Goal: Task Accomplishment & Management: Use online tool/utility

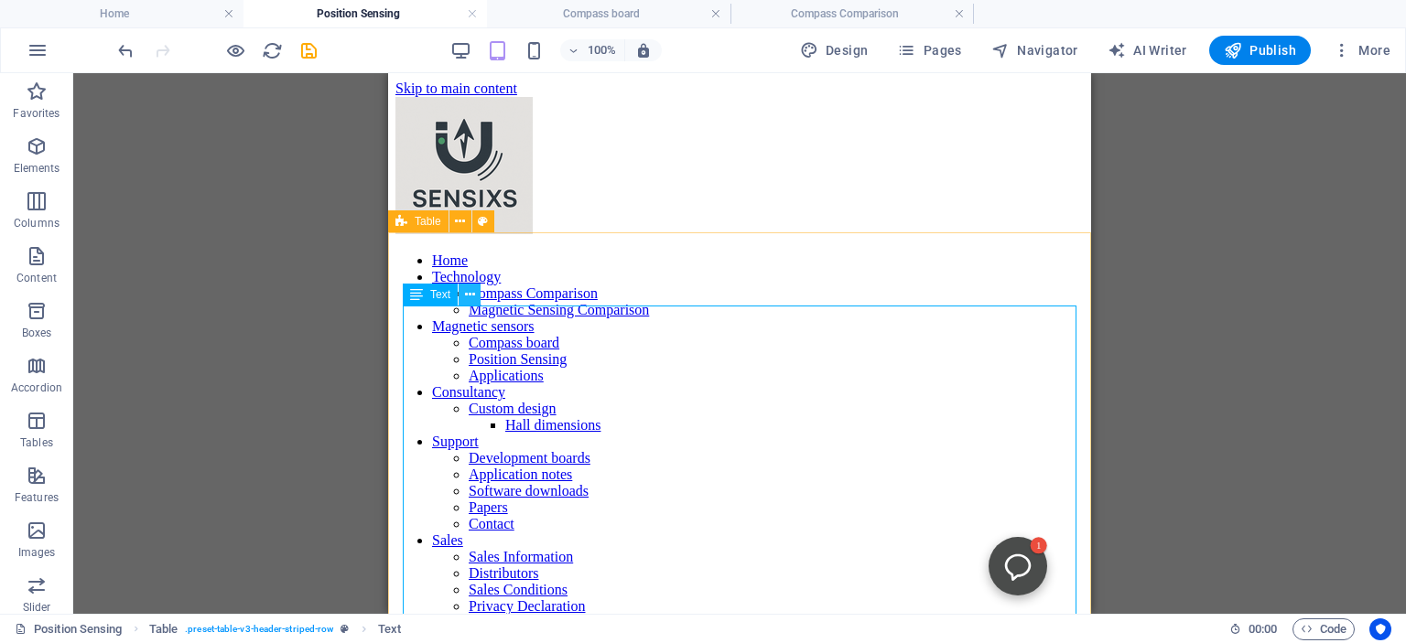
click at [474, 292] on icon at bounding box center [470, 295] width 10 height 19
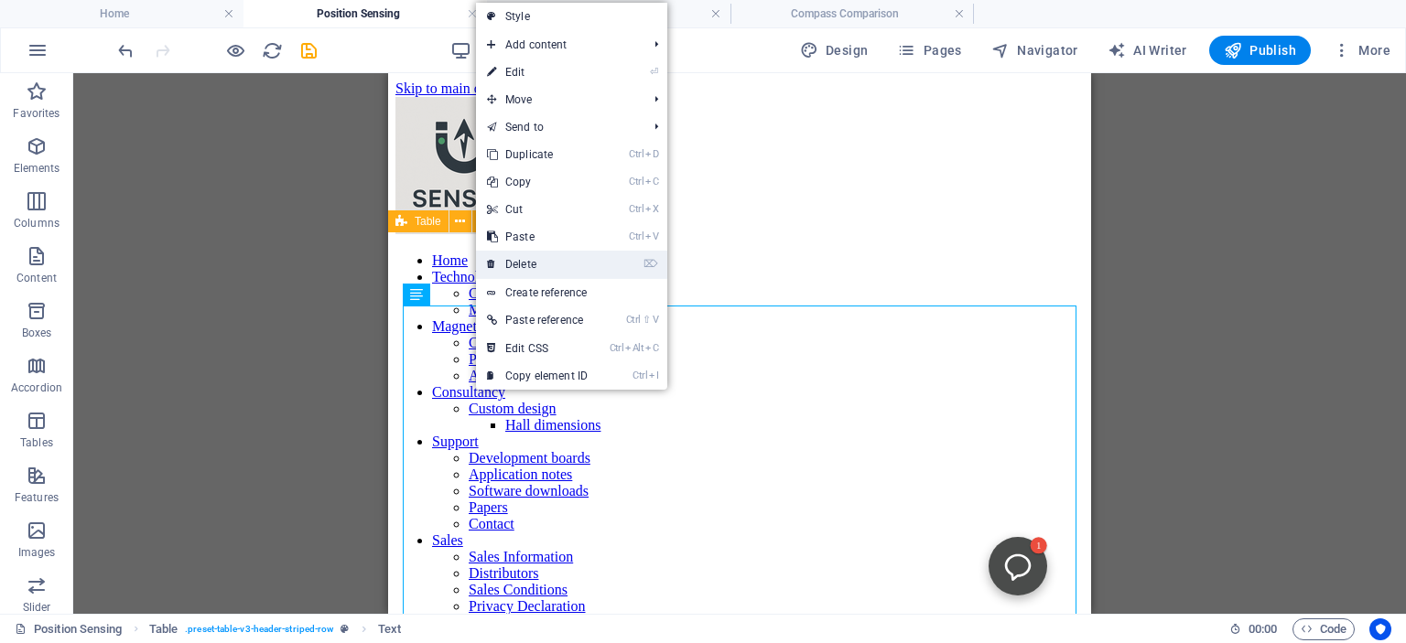
click at [525, 269] on link "⌦ Delete" at bounding box center [537, 264] width 123 height 27
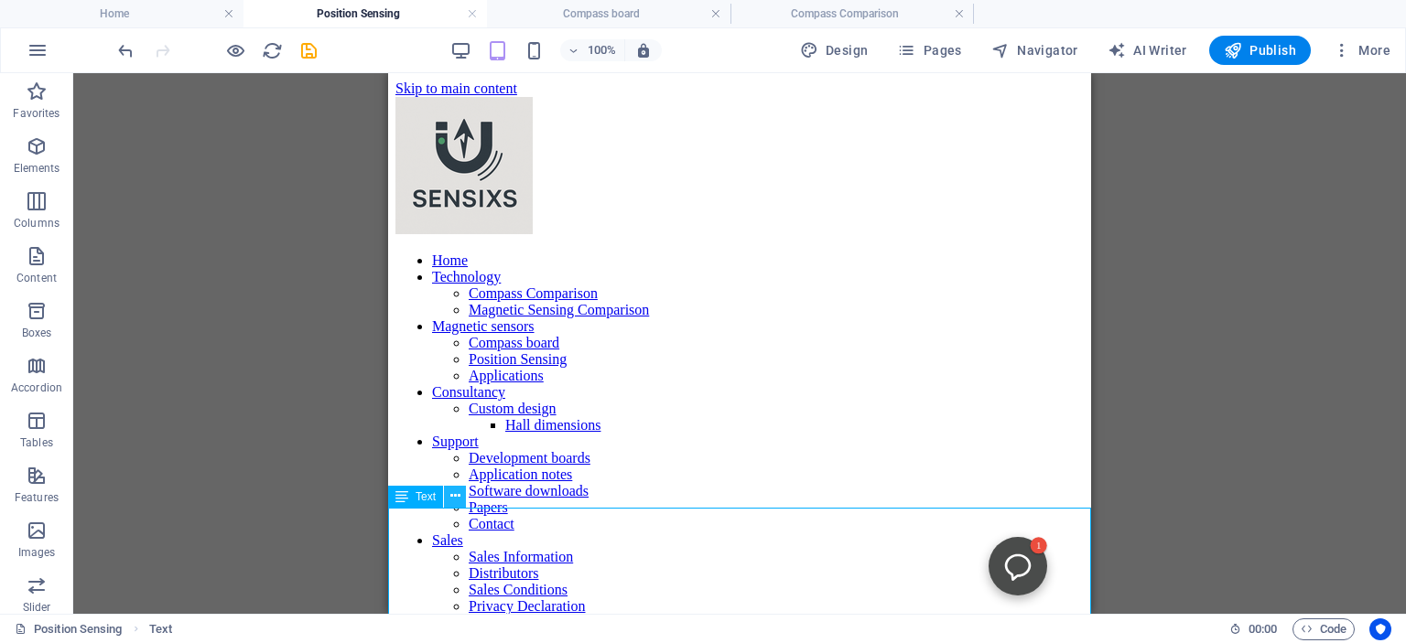
click at [458, 496] on icon at bounding box center [455, 496] width 10 height 19
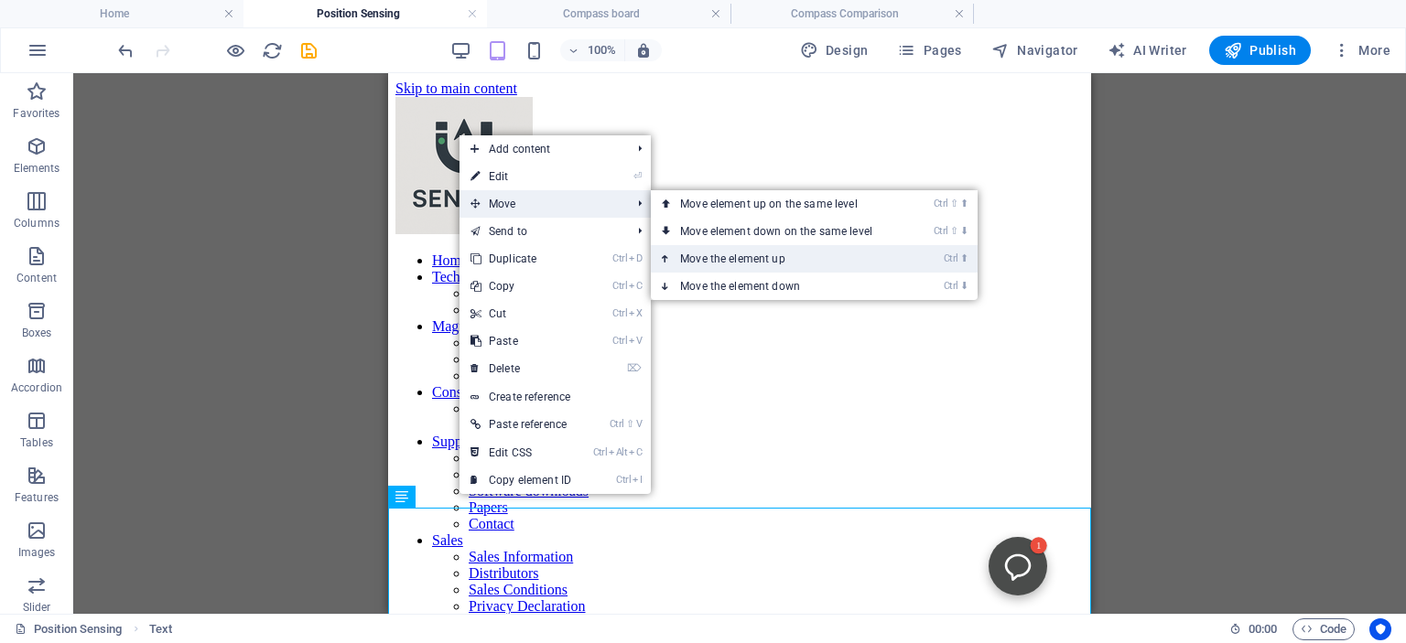
click at [717, 258] on link "Ctrl ⬆ Move the element up" at bounding box center [780, 258] width 258 height 27
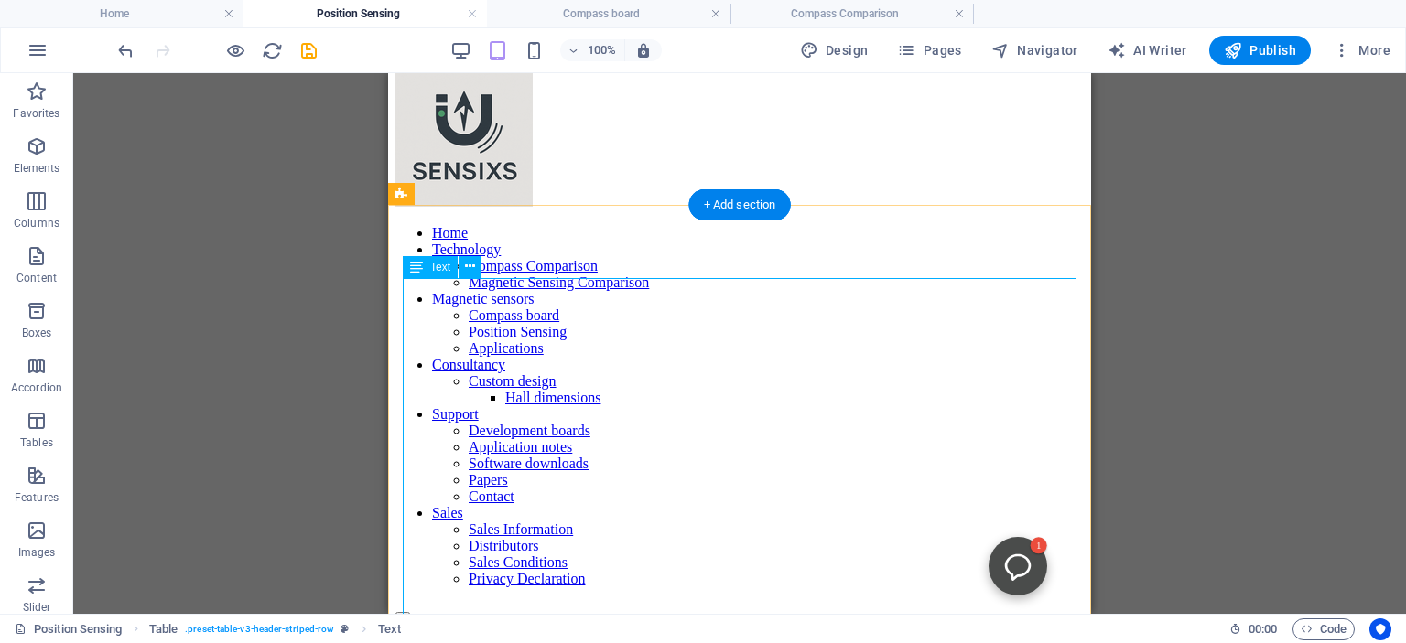
scroll to position [95, 0]
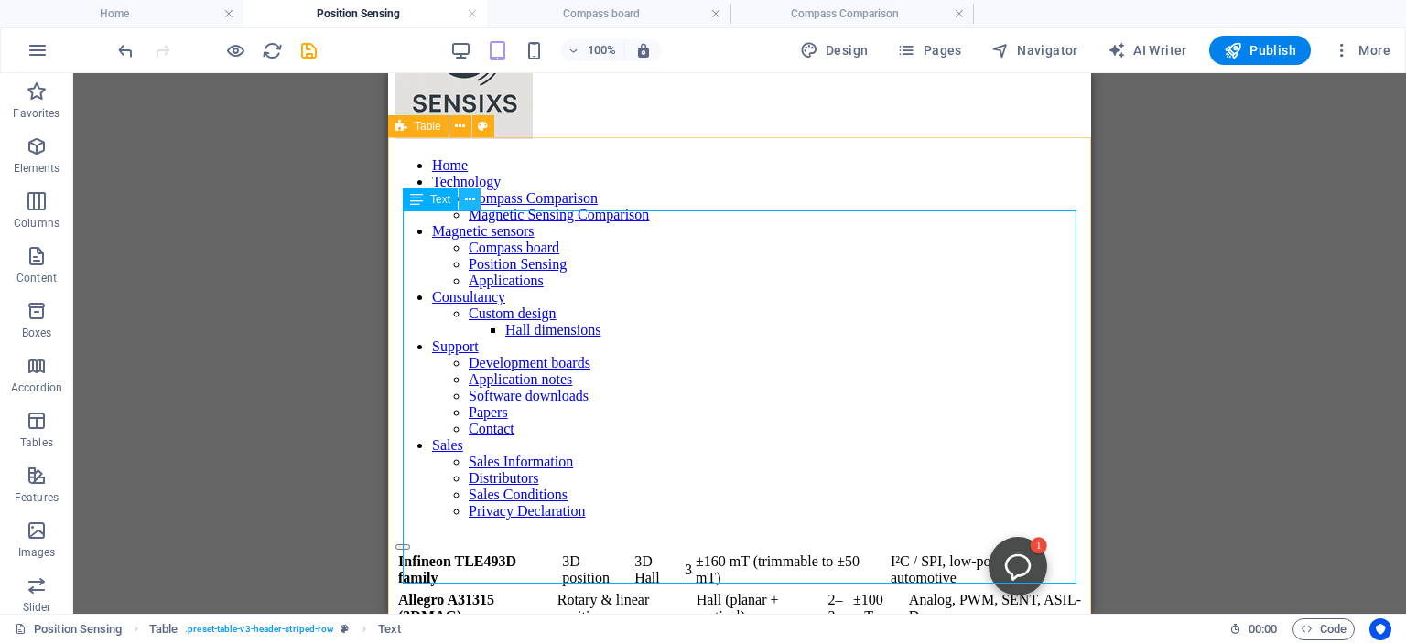
click at [466, 192] on icon at bounding box center [470, 199] width 10 height 19
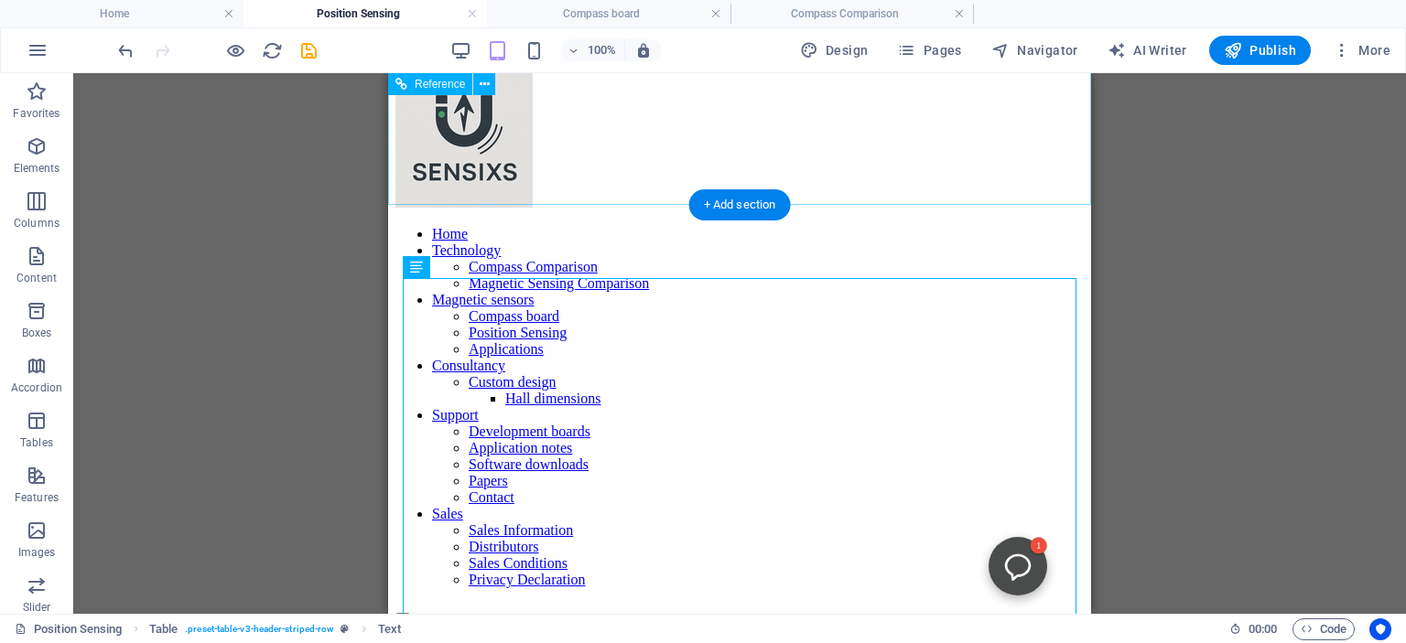
scroll to position [0, 0]
